Goal: Task Accomplishment & Management: Manage account settings

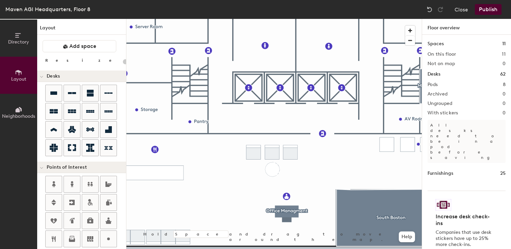
scroll to position [162, 0]
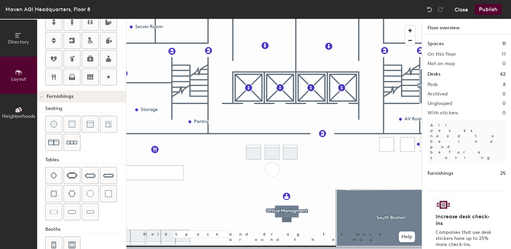
click at [466, 12] on button "Close" at bounding box center [462, 9] width 14 height 11
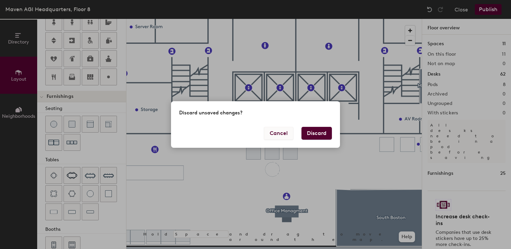
click at [285, 136] on button "Cancel" at bounding box center [278, 133] width 29 height 13
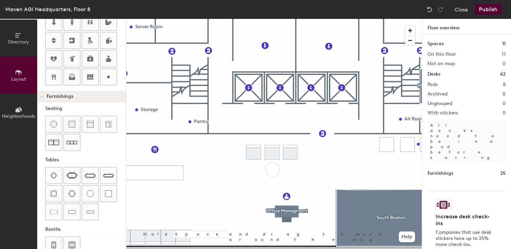
click at [484, 8] on button "Publish" at bounding box center [488, 9] width 27 height 11
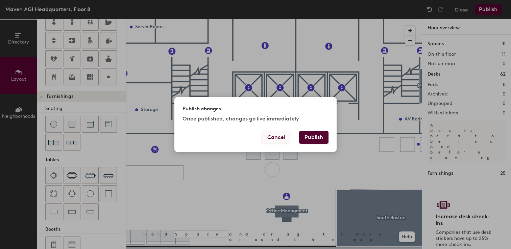
click at [278, 138] on button "Cancel" at bounding box center [276, 137] width 29 height 13
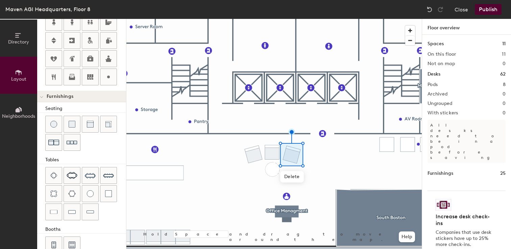
click at [482, 13] on button "Publish" at bounding box center [488, 9] width 27 height 11
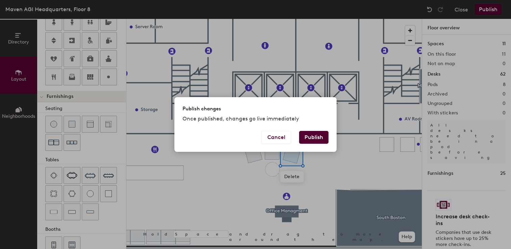
click at [313, 138] on button "Publish" at bounding box center [313, 137] width 29 height 13
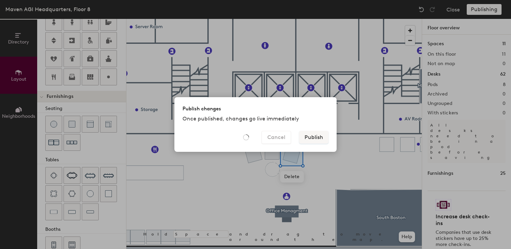
type input "20"
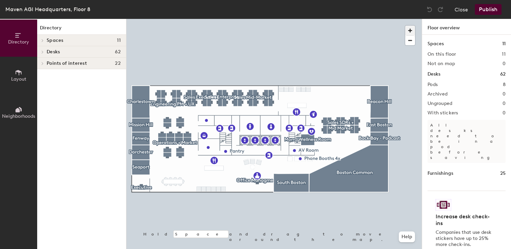
click at [408, 29] on span "button" at bounding box center [410, 31] width 10 height 10
click at [323, 19] on div at bounding box center [273, 19] width 295 height 0
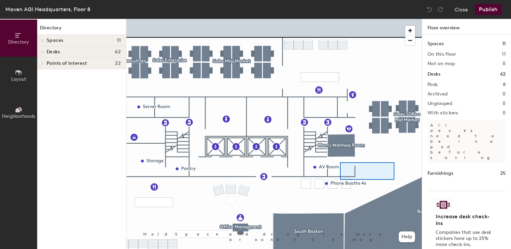
click at [341, 19] on div at bounding box center [273, 19] width 295 height 0
click at [20, 71] on icon at bounding box center [19, 72] width 6 height 5
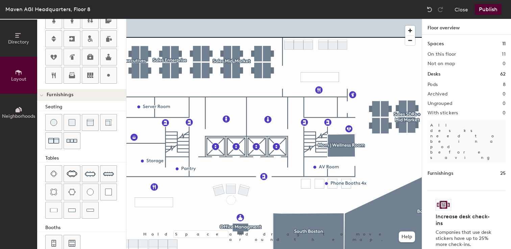
scroll to position [177, 0]
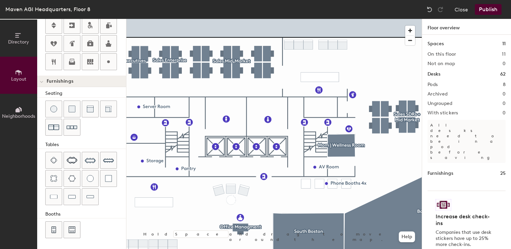
click at [470, 11] on div "Close Publish" at bounding box center [464, 9] width 81 height 11
click at [463, 11] on button "Close" at bounding box center [462, 9] width 14 height 11
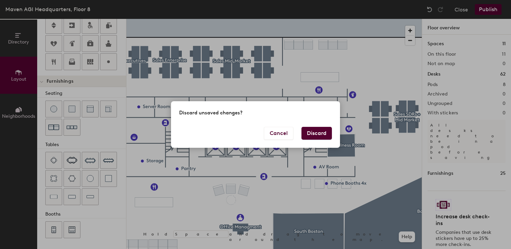
click at [318, 127] on button "Discard" at bounding box center [317, 133] width 30 height 13
type input "20"
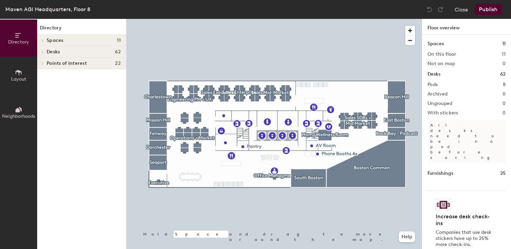
click at [23, 79] on span "Layout" at bounding box center [18, 79] width 15 height 6
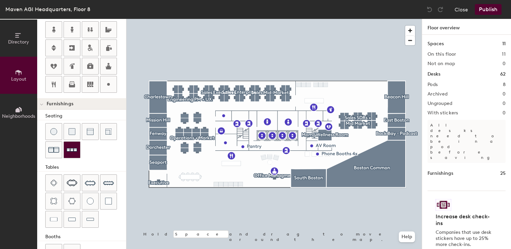
scroll to position [155, 0]
click at [56, 153] on img at bounding box center [53, 149] width 11 height 11
click at [86, 134] on div at bounding box center [90, 131] width 16 height 16
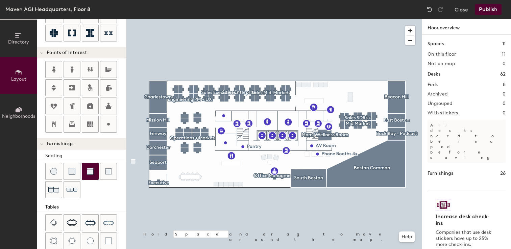
scroll to position [112, 0]
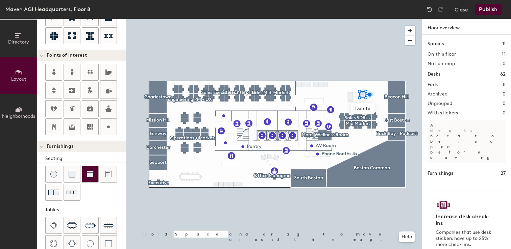
click at [84, 176] on div at bounding box center [90, 174] width 16 height 16
click at [354, 19] on div at bounding box center [273, 19] width 295 height 0
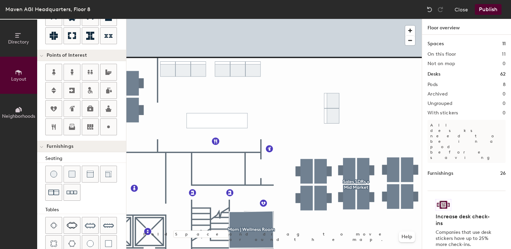
scroll to position [173, 0]
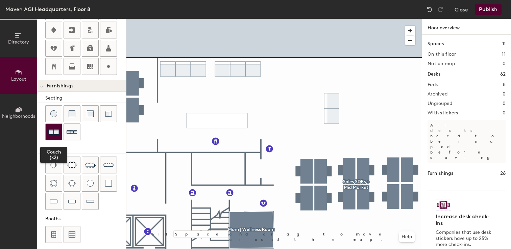
click at [54, 134] on img at bounding box center [53, 132] width 11 height 11
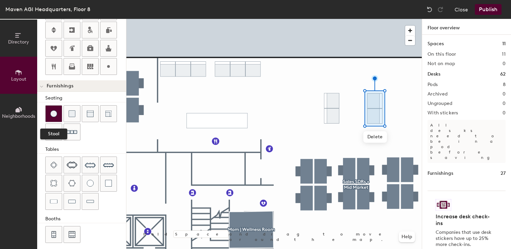
click at [58, 115] on div at bounding box center [54, 114] width 16 height 16
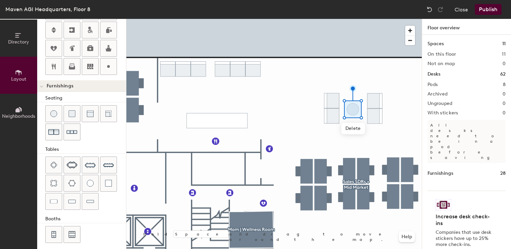
click at [482, 9] on button "Publish" at bounding box center [488, 9] width 27 height 11
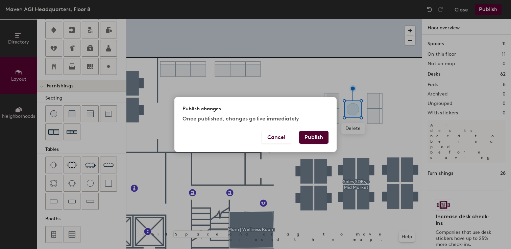
click at [317, 138] on button "Publish" at bounding box center [313, 137] width 29 height 13
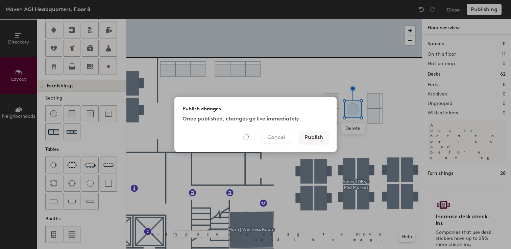
type input "20"
